Goal: Information Seeking & Learning: Learn about a topic

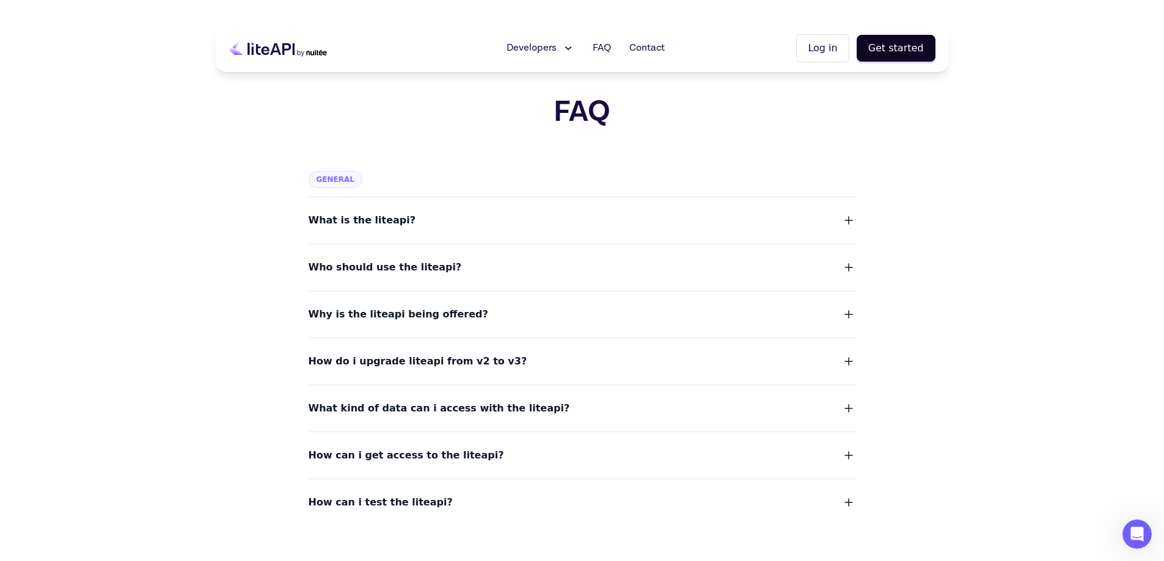
click at [568, 46] on icon at bounding box center [567, 48] width 13 height 12
click at [555, 89] on link "Documentation" at bounding box center [567, 97] width 122 height 34
click at [276, 48] on icon at bounding box center [278, 48] width 98 height 31
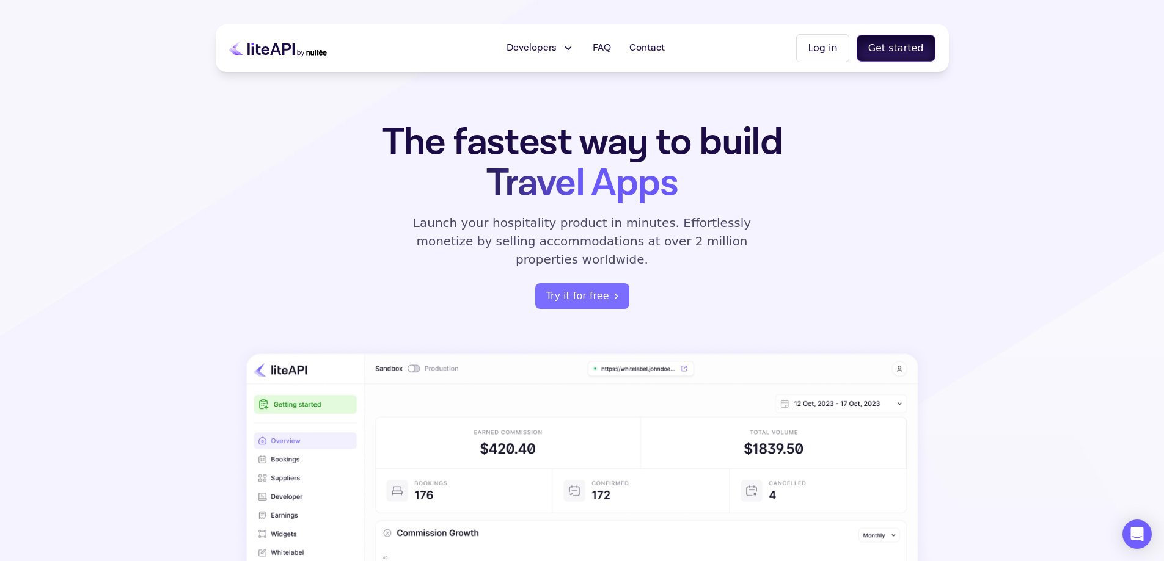
click at [896, 48] on button "Get started" at bounding box center [896, 48] width 79 height 27
